Goal: Entertainment & Leisure: Consume media (video, audio)

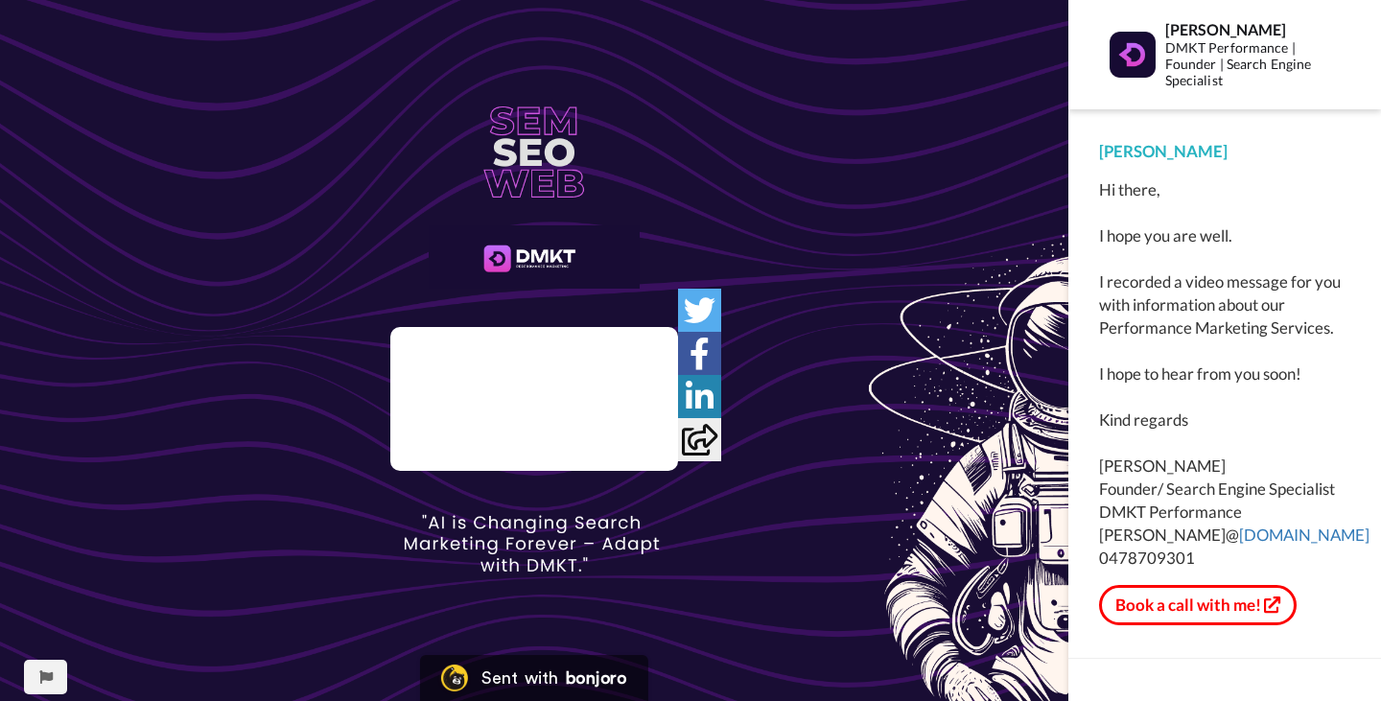
click at [524, 411] on icon at bounding box center [534, 399] width 51 height 51
click at [547, 396] on icon at bounding box center [534, 399] width 51 height 51
click at [661, 445] on img at bounding box center [650, 435] width 20 height 20
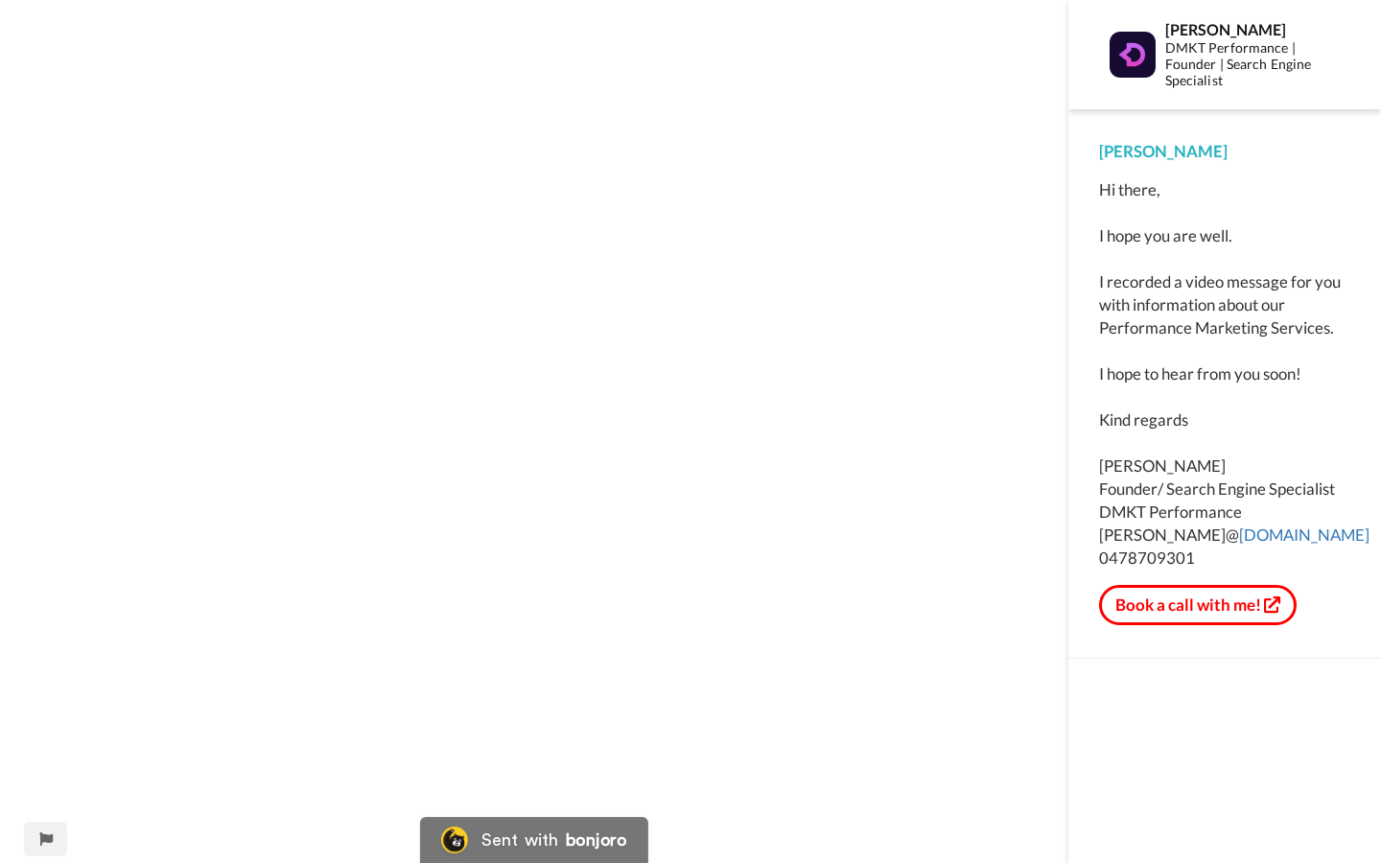
click at [720, 589] on video at bounding box center [534, 431] width 1068 height 863
click at [758, 584] on video at bounding box center [534, 431] width 1068 height 863
click at [862, 531] on video at bounding box center [534, 431] width 1068 height 863
click at [784, 549] on video at bounding box center [534, 431] width 1068 height 863
